Goal: Transaction & Acquisition: Purchase product/service

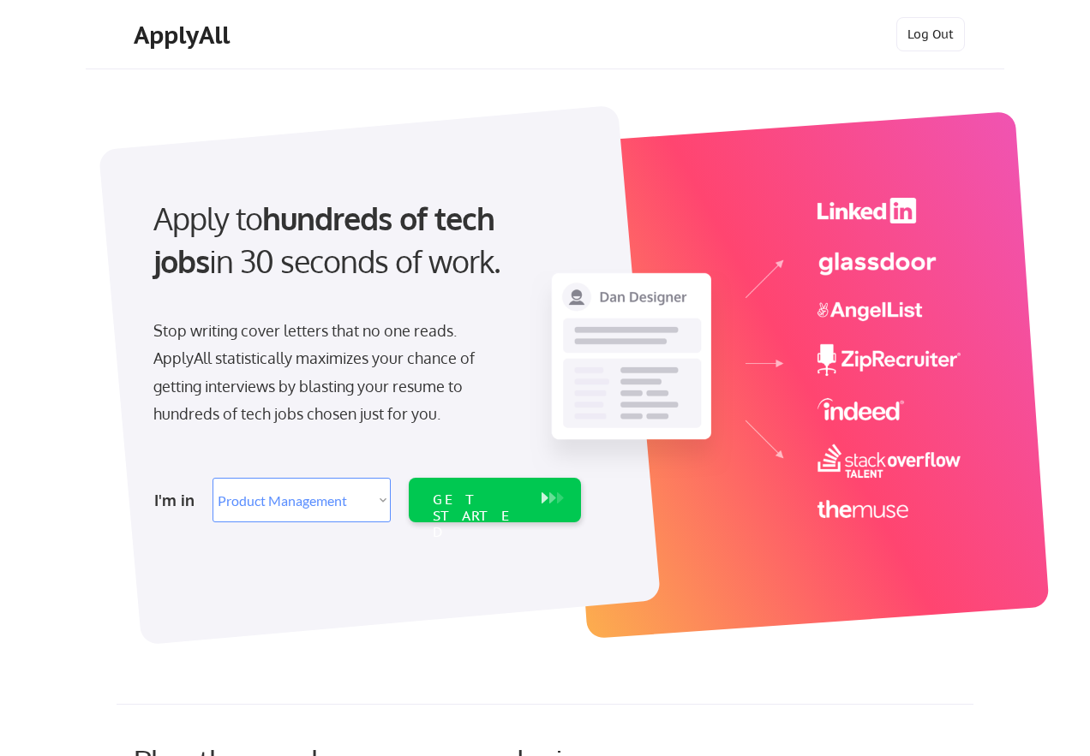
select select ""product""
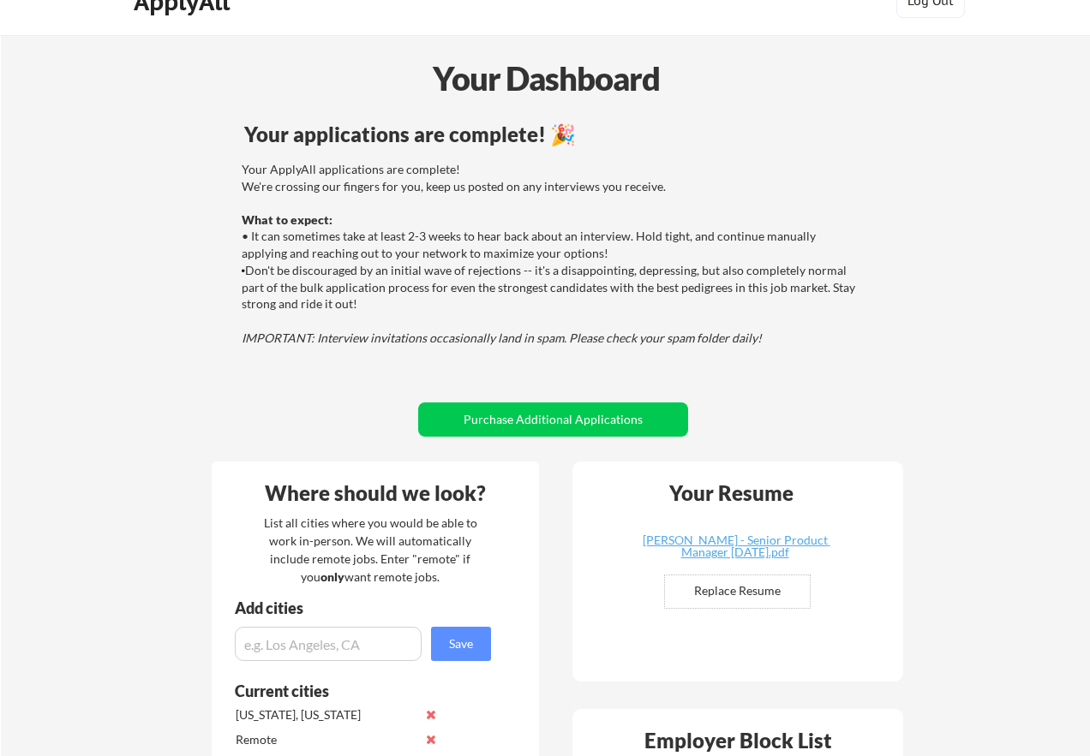
scroll to position [86, 0]
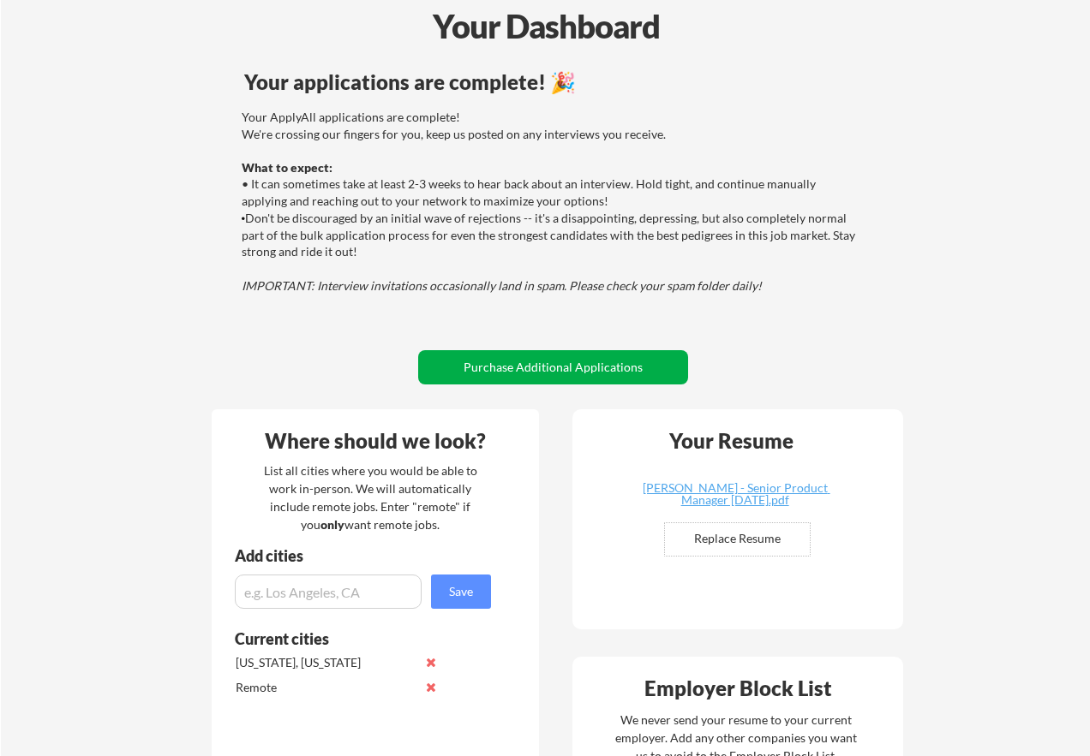
click at [625, 374] on button "Purchase Additional Applications" at bounding box center [553, 367] width 270 height 34
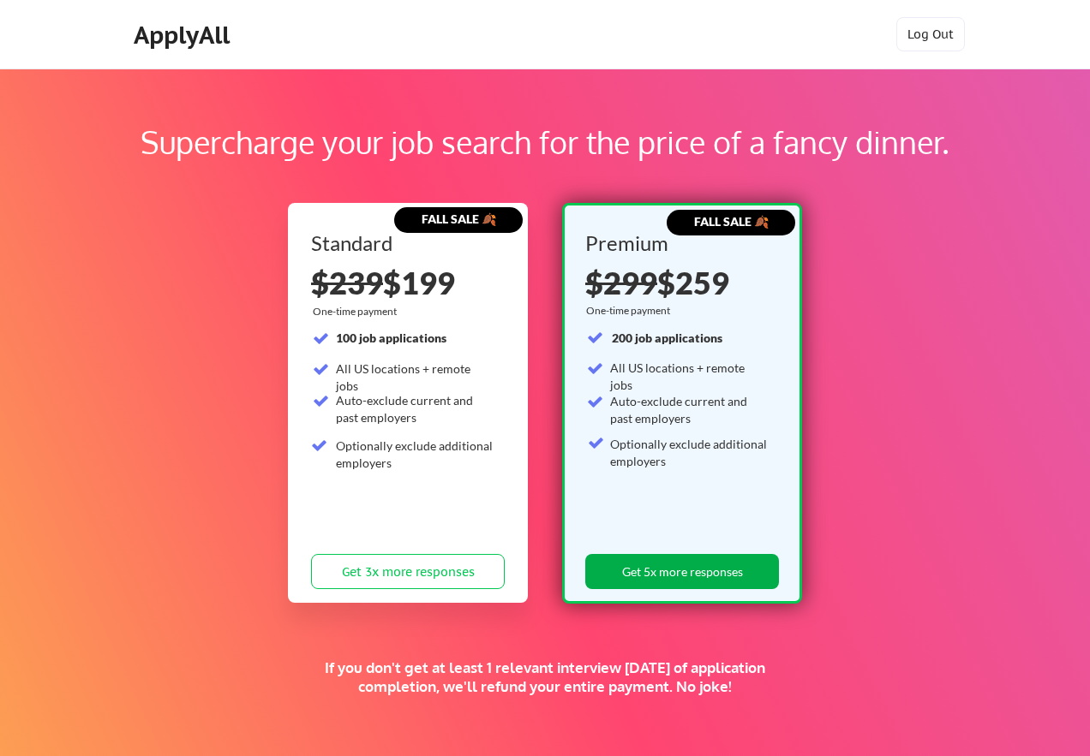
click at [684, 575] on button "Get 5x more responses" at bounding box center [682, 571] width 194 height 35
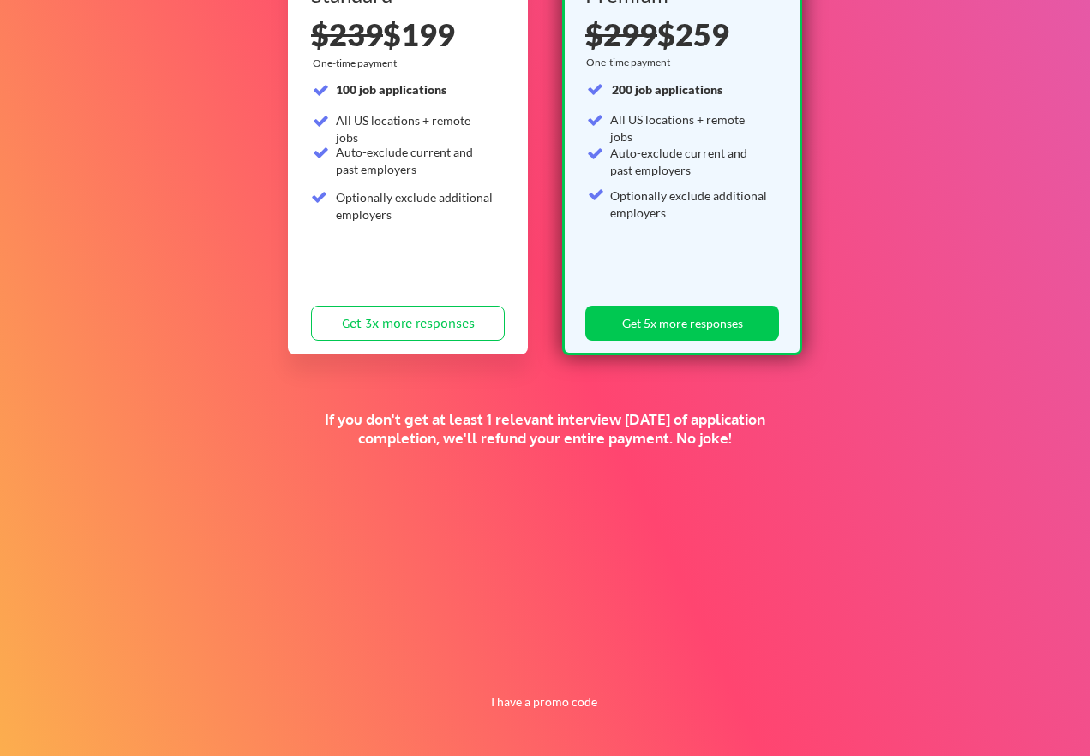
scroll to position [248, 0]
click at [536, 708] on button "I have a promo code" at bounding box center [544, 702] width 126 height 21
click at [520, 672] on input "input" at bounding box center [499, 662] width 158 height 35
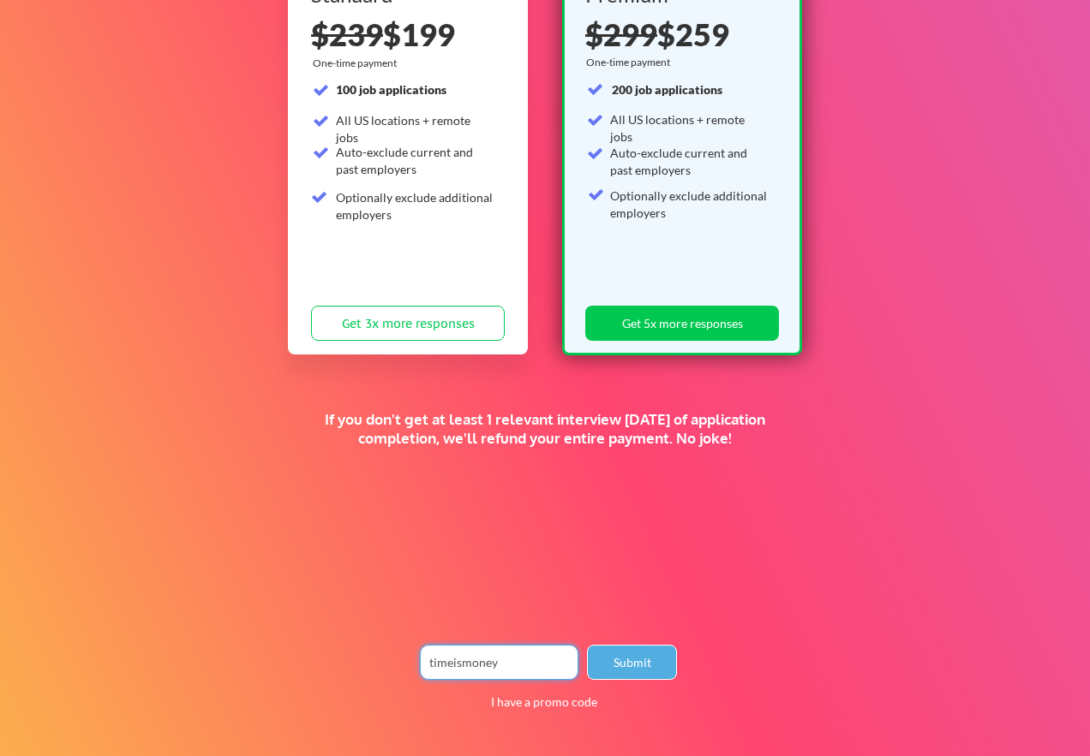
type input "timeismoney"
click at [642, 668] on button "Submit" at bounding box center [632, 662] width 90 height 35
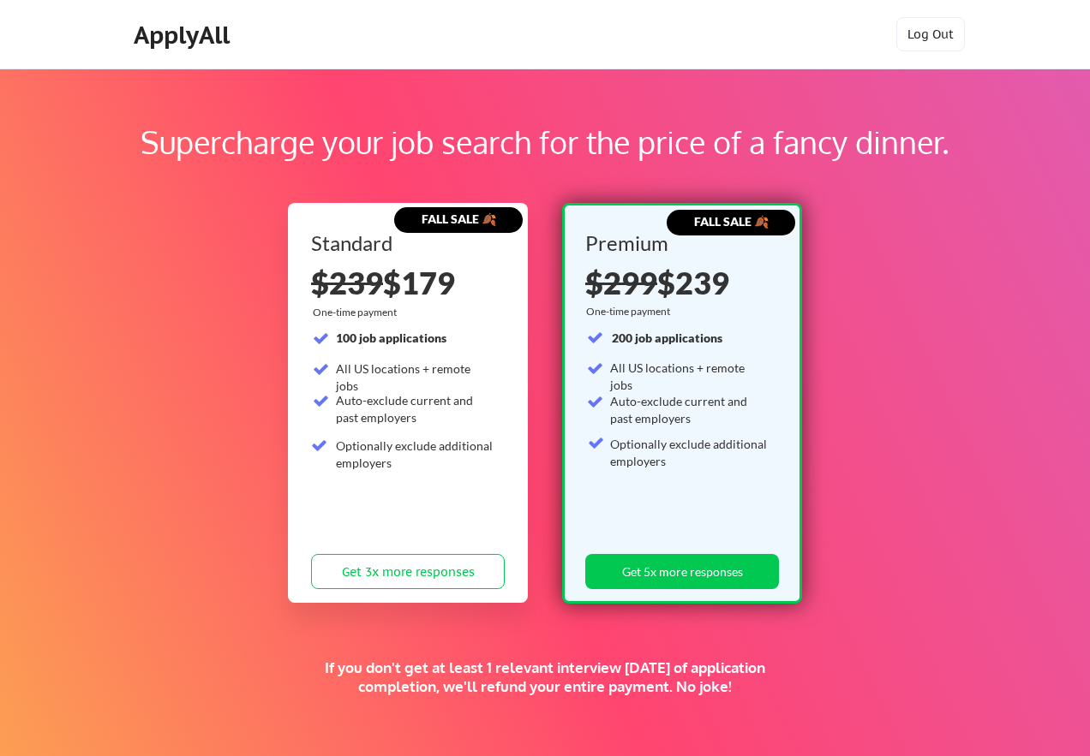
scroll to position [0, 0]
